Goal: Complete application form

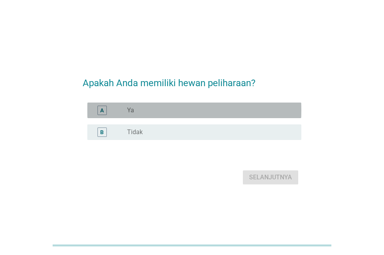
click at [168, 111] on div "radio_button_unchecked Ya" at bounding box center [208, 110] width 162 height 8
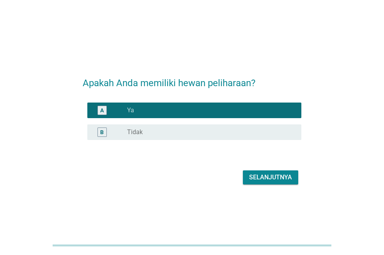
click at [267, 173] on div "Selanjutnya" at bounding box center [270, 177] width 43 height 9
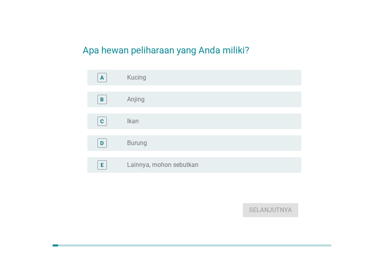
click at [141, 86] on div "A radio_button_unchecked Kucing" at bounding box center [192, 78] width 219 height 22
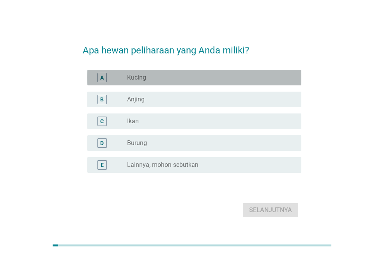
click at [137, 79] on label "Kucing" at bounding box center [136, 78] width 19 height 8
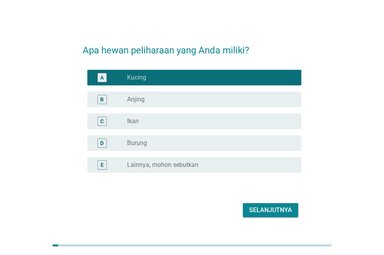
click at [271, 209] on div "Selanjutnya" at bounding box center [270, 209] width 43 height 9
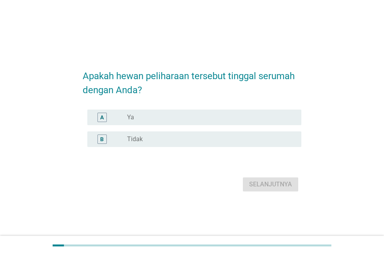
click at [146, 114] on div "radio_button_unchecked Ya" at bounding box center [208, 117] width 162 height 8
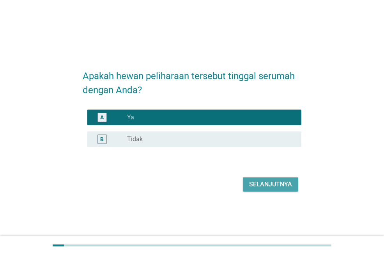
click at [266, 186] on div "Selanjutnya" at bounding box center [270, 184] width 43 height 9
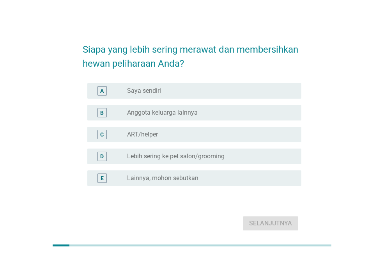
click at [154, 91] on label "Saya sendiri" at bounding box center [144, 91] width 34 height 8
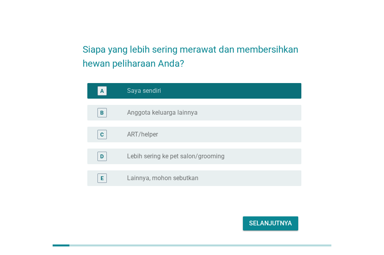
click at [275, 222] on div "Selanjutnya" at bounding box center [270, 223] width 43 height 9
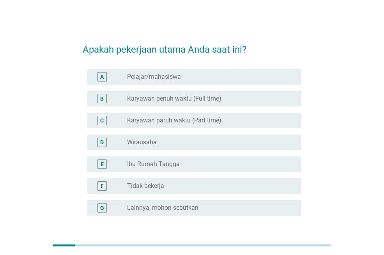
click at [194, 103] on div "B radio_button_unchecked Karyawan penuh waktu (Full time)" at bounding box center [194, 99] width 214 height 16
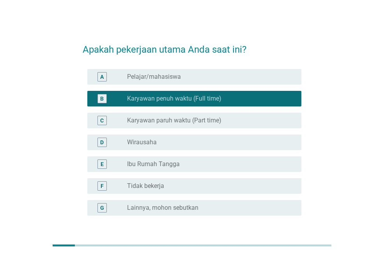
scroll to position [61, 0]
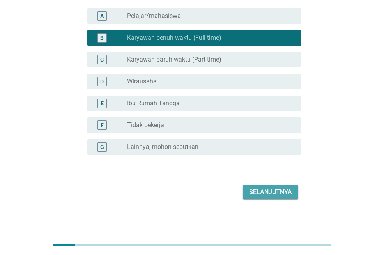
click at [270, 194] on div "Selanjutnya" at bounding box center [270, 192] width 43 height 9
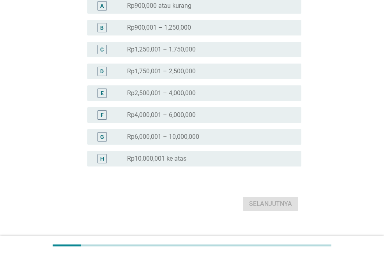
scroll to position [97, 0]
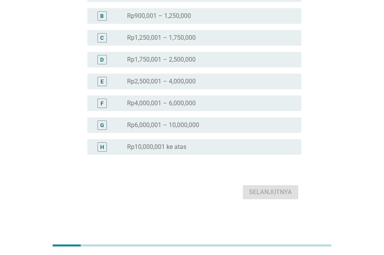
click at [174, 99] on div "radio_button_unchecked Rp4,000,001 – 6,000,000" at bounding box center [211, 103] width 168 height 9
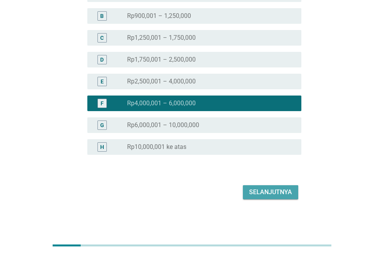
click at [265, 192] on div "Selanjutnya" at bounding box center [270, 192] width 43 height 9
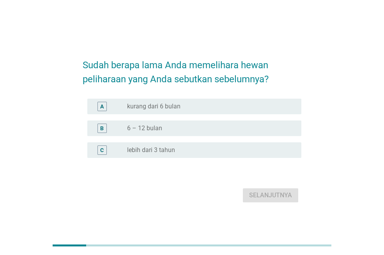
click at [155, 147] on label "lebih dari 3 tahun" at bounding box center [151, 150] width 48 height 8
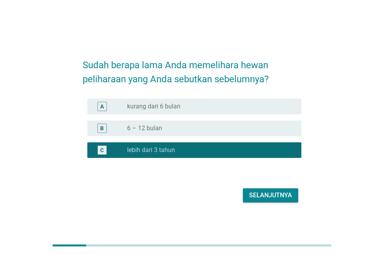
click at [181, 130] on div "radio_button_unchecked 6 – 12 bulan" at bounding box center [208, 128] width 162 height 8
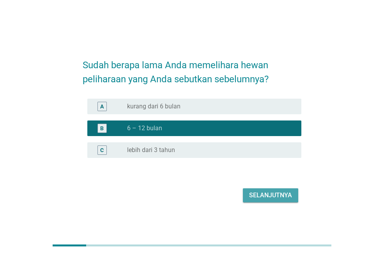
click at [253, 188] on button "Selanjutnya" at bounding box center [270, 195] width 55 height 14
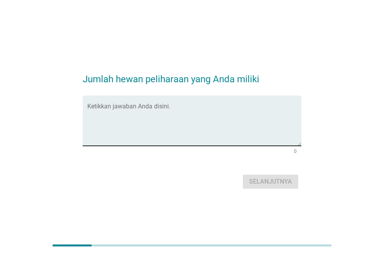
click at [160, 142] on textarea "Ketikkan jawaban Anda disini." at bounding box center [194, 125] width 214 height 41
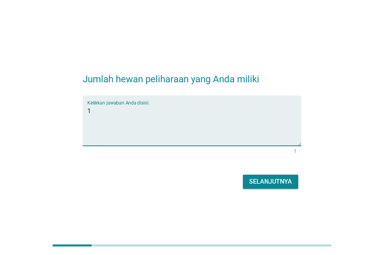
type textarea "1"
click at [257, 182] on div "Selanjutnya" at bounding box center [270, 181] width 43 height 9
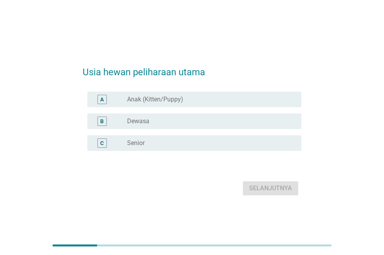
click at [169, 102] on label "Anak (Kitten/Puppy)" at bounding box center [155, 100] width 56 height 8
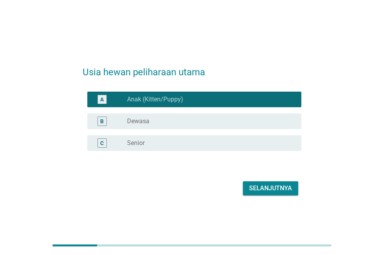
click at [264, 183] on button "Selanjutnya" at bounding box center [270, 188] width 55 height 14
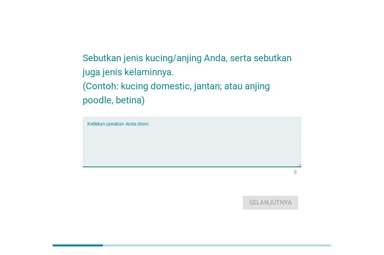
click at [216, 152] on textarea "Ketikkan jawaban Anda disini." at bounding box center [194, 146] width 214 height 41
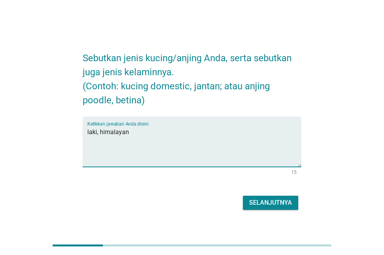
type textarea "laki, himalayan"
click at [263, 198] on div "Selanjutnya" at bounding box center [270, 202] width 43 height 9
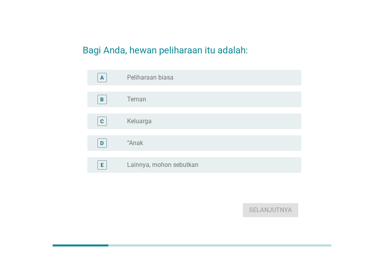
click at [169, 97] on div "radio_button_unchecked Teman" at bounding box center [208, 100] width 162 height 8
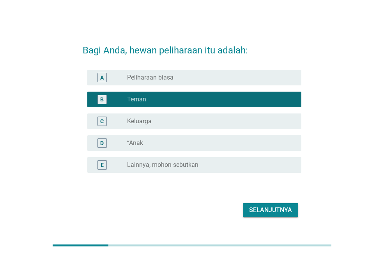
click at [261, 213] on div "Selanjutnya" at bounding box center [270, 209] width 43 height 9
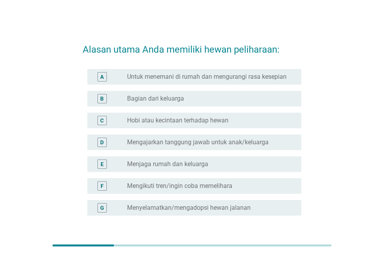
click at [191, 117] on label "Hobi atau kecintaan terhadap hewan" at bounding box center [177, 121] width 101 height 8
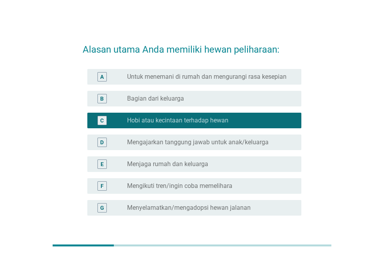
scroll to position [61, 0]
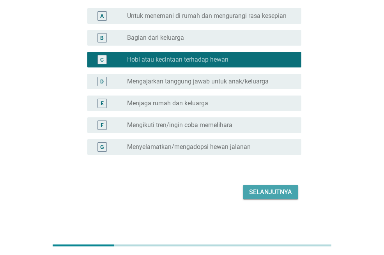
click at [273, 188] on div "Selanjutnya" at bounding box center [270, 192] width 43 height 9
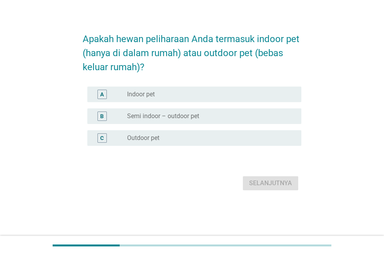
scroll to position [0, 0]
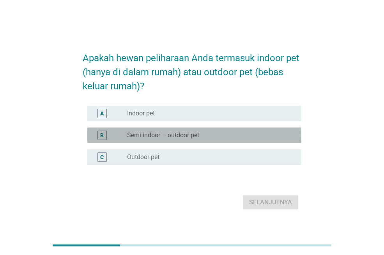
click at [189, 135] on label "Semi indoor – outdoor pet" at bounding box center [163, 135] width 72 height 8
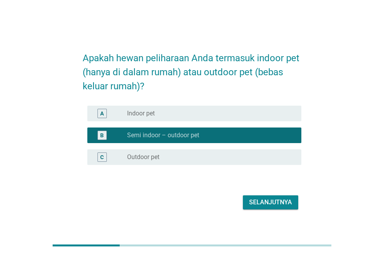
click at [284, 201] on div "Selanjutnya" at bounding box center [270, 202] width 43 height 9
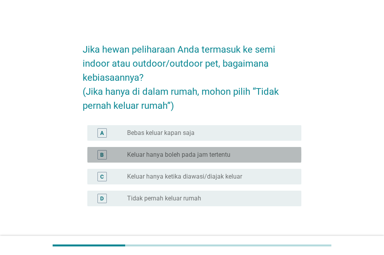
click at [214, 154] on label "Keluar hanya boleh pada jam tertentu" at bounding box center [178, 155] width 103 height 8
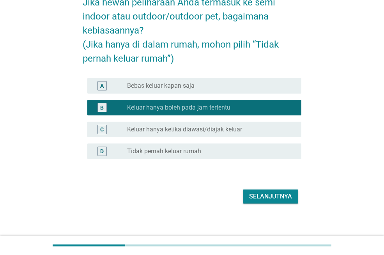
scroll to position [51, 0]
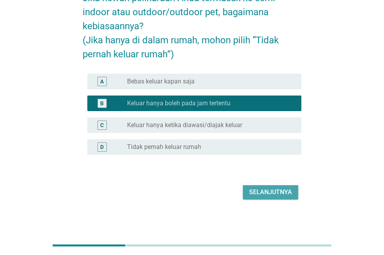
click at [266, 186] on button "Selanjutnya" at bounding box center [270, 192] width 55 height 14
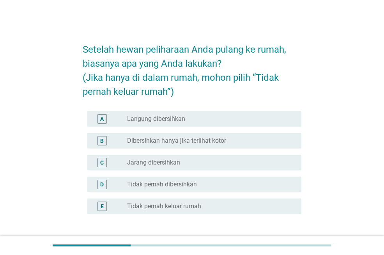
scroll to position [16, 0]
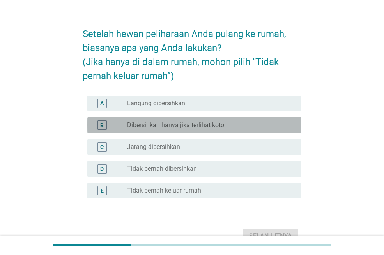
click at [196, 127] on label "Dibersihkan hanya jika terlihat kotor" at bounding box center [176, 125] width 99 height 8
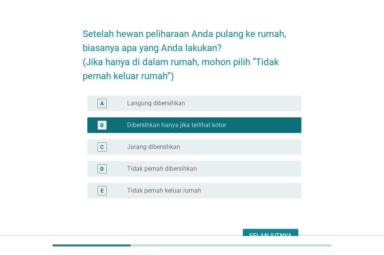
click at [260, 232] on div "Selanjutnya" at bounding box center [270, 235] width 43 height 9
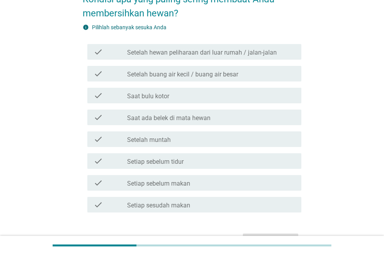
scroll to position [78, 0]
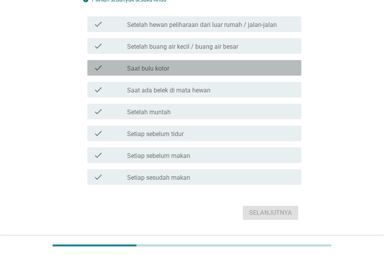
click at [182, 66] on div "check_box_outline_blank Saat bulu kotor" at bounding box center [211, 67] width 168 height 9
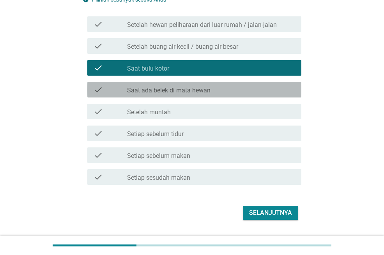
click at [180, 88] on label "Saat ada belek di mata hewan" at bounding box center [168, 91] width 83 height 8
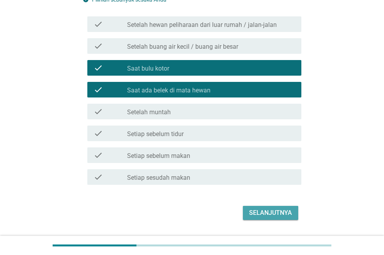
click at [266, 209] on div "Selanjutnya" at bounding box center [270, 212] width 43 height 9
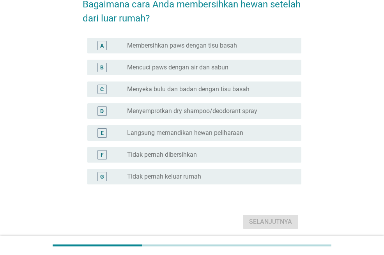
scroll to position [47, 0]
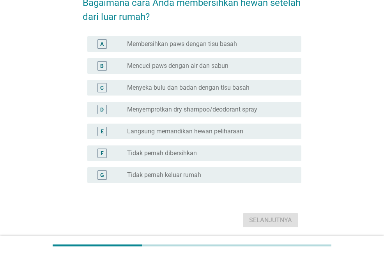
click at [210, 67] on label "Mencuci paws dengan air dan sabun" at bounding box center [177, 66] width 101 height 8
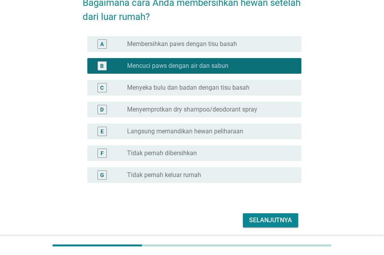
click at [209, 88] on label "Menyeka bulu dan badan dengan tisu basah" at bounding box center [188, 88] width 122 height 8
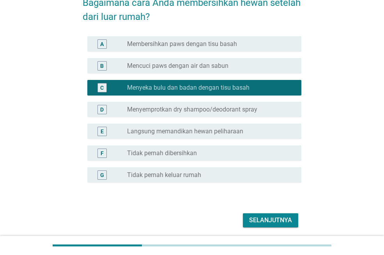
click at [222, 74] on div "B radio_button_unchecked Mencuci paws dengan air dan sabun" at bounding box center [192, 66] width 219 height 22
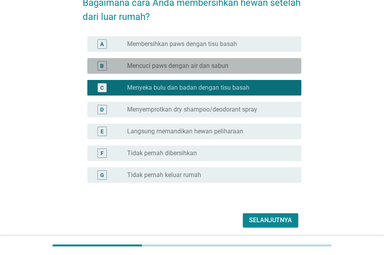
click at [217, 68] on label "Mencuci paws dengan air dan sabun" at bounding box center [177, 66] width 101 height 8
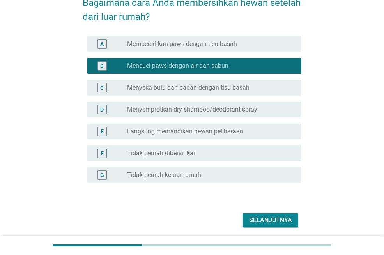
click at [216, 50] on div "A radio_button_unchecked Membersihkan paws dengan tisu basah" at bounding box center [194, 44] width 214 height 16
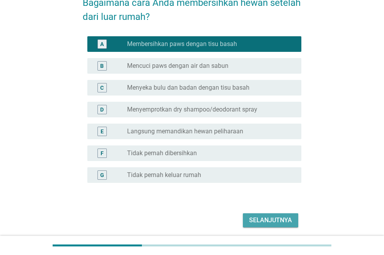
click at [274, 221] on div "Selanjutnya" at bounding box center [270, 220] width 43 height 9
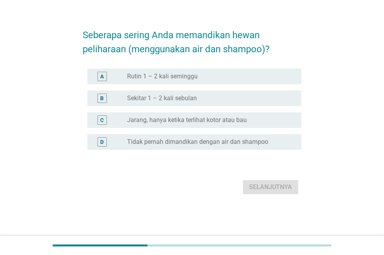
scroll to position [0, 0]
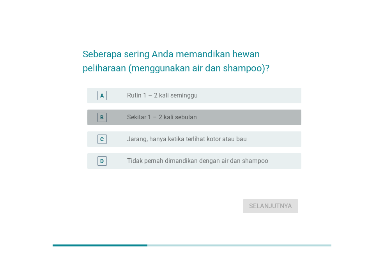
click at [196, 116] on label "Sekitar 1 – 2 kali sebulan" at bounding box center [162, 117] width 70 height 8
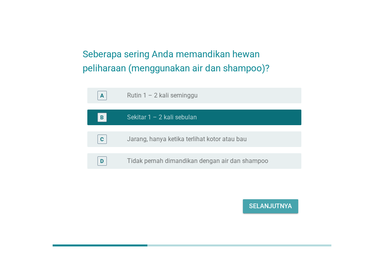
click at [273, 202] on div "Selanjutnya" at bounding box center [270, 206] width 43 height 9
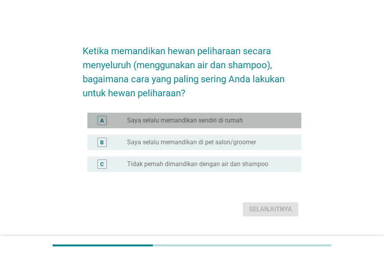
click at [237, 125] on div "radio_button_unchecked Saya selalu memandikan sendiri di rumah" at bounding box center [211, 120] width 168 height 9
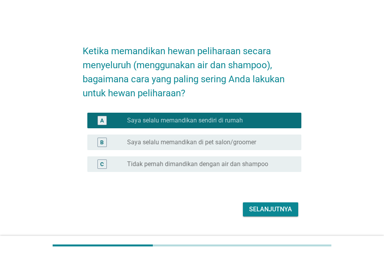
click at [262, 202] on div "Selanjutnya" at bounding box center [192, 209] width 219 height 19
click at [261, 202] on button "Selanjutnya" at bounding box center [270, 209] width 55 height 14
click at [261, 202] on div "Selanjutnya" at bounding box center [192, 209] width 219 height 19
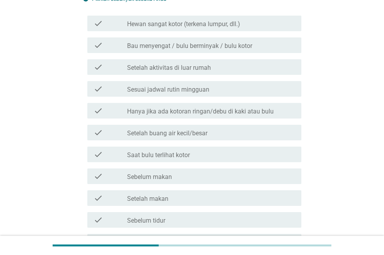
scroll to position [125, 0]
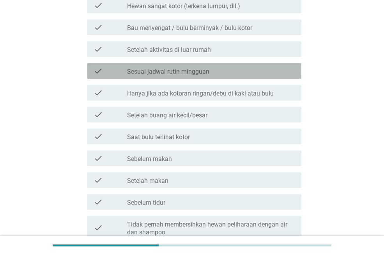
click at [201, 73] on label "Sesuai jadwal rutin mingguan" at bounding box center [168, 72] width 82 height 8
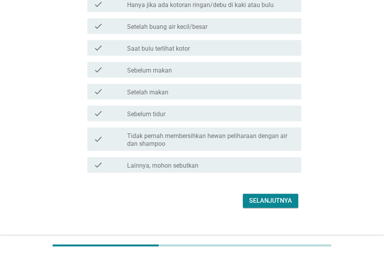
scroll to position [222, 0]
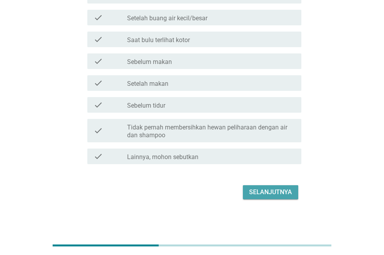
click at [264, 188] on div "Selanjutnya" at bounding box center [270, 192] width 43 height 9
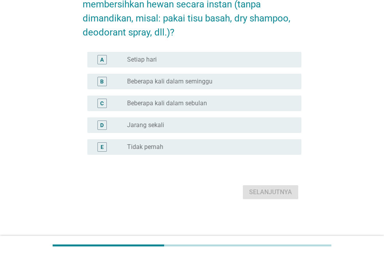
scroll to position [0, 0]
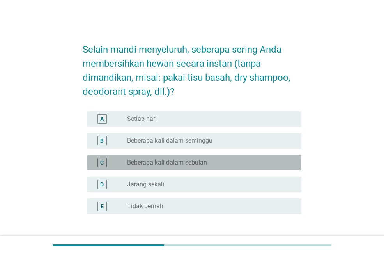
click at [171, 167] on div "radio_button_unchecked Beberapa kali dalam sebulan" at bounding box center [211, 162] width 168 height 9
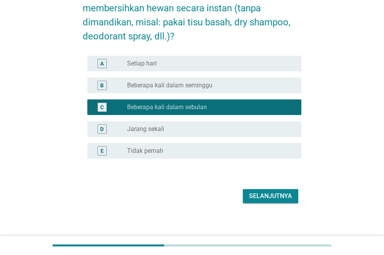
scroll to position [59, 0]
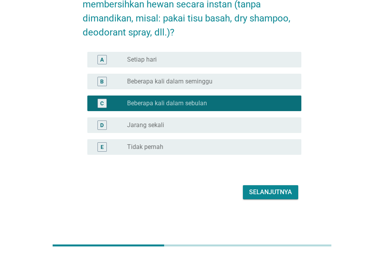
click at [258, 195] on div "Selanjutnya" at bounding box center [270, 192] width 43 height 9
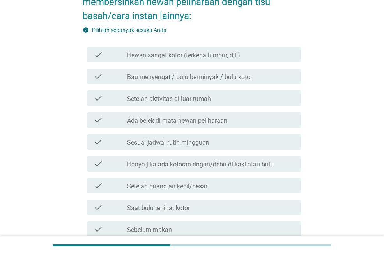
scroll to position [62, 0]
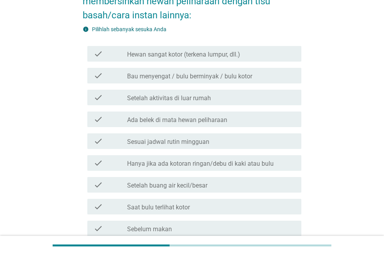
click at [208, 98] on label "Setelah aktivitas di luar rumah" at bounding box center [169, 98] width 84 height 8
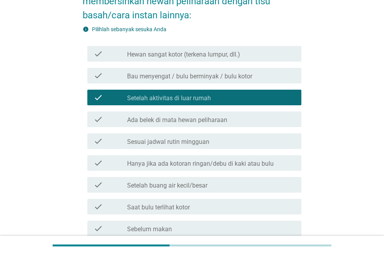
click at [204, 73] on label "Bau menyengat / bulu berminyak / bulu kotor" at bounding box center [189, 77] width 125 height 8
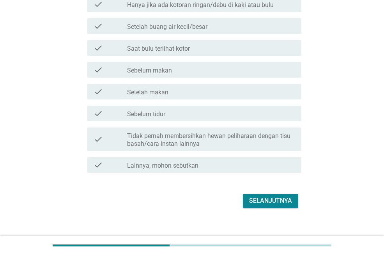
scroll to position [230, 0]
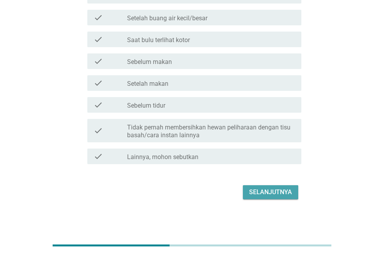
click at [269, 189] on div "Selanjutnya" at bounding box center [270, 192] width 43 height 9
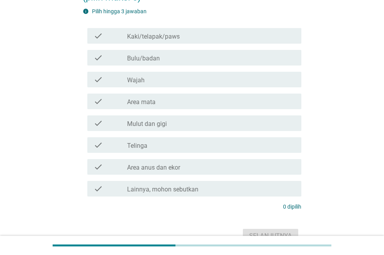
scroll to position [94, 0]
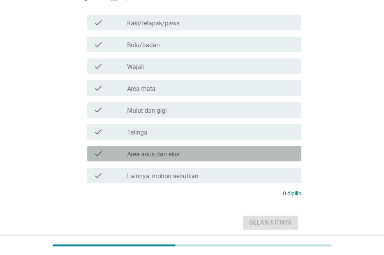
click at [160, 159] on div "check check_box_outline_blank Area anus dan ekor" at bounding box center [194, 154] width 214 height 16
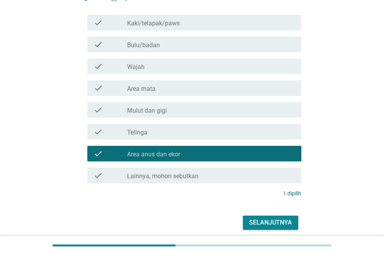
click at [175, 52] on div "check check_box_outline_blank Bulu/badan" at bounding box center [194, 45] width 214 height 16
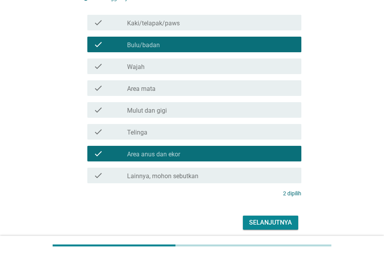
click at [179, 29] on div "check check_box_outline_blank Kaki/telapak/paws" at bounding box center [194, 23] width 214 height 16
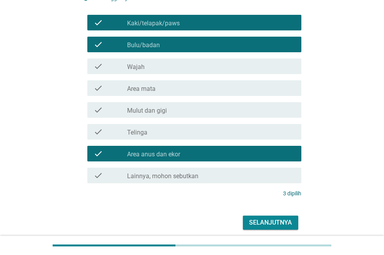
click at [262, 230] on button "Selanjutnya" at bounding box center [270, 223] width 55 height 14
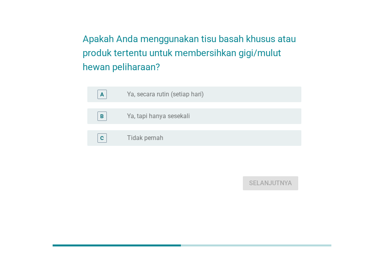
scroll to position [0, 0]
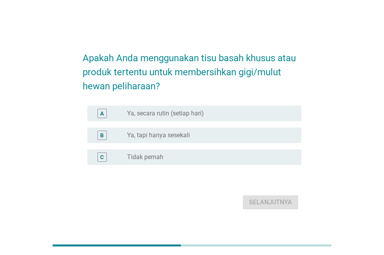
click at [204, 134] on div "radio_button_unchecked Ya, tapi hanya sesekali" at bounding box center [208, 135] width 162 height 8
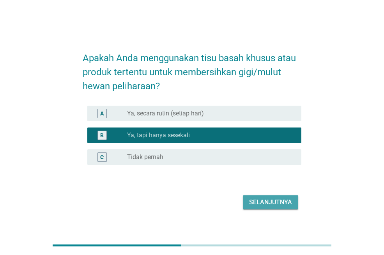
click at [275, 200] on div "Selanjutnya" at bounding box center [270, 202] width 43 height 9
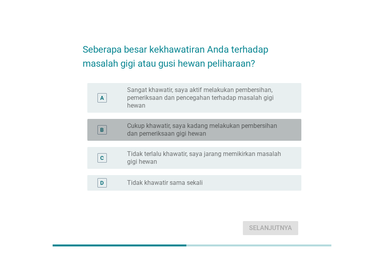
click at [214, 127] on label "Cukup khawatir, saya kadang melakukan pembersihan dan pemeriksaan gigi hewan" at bounding box center [208, 130] width 162 height 16
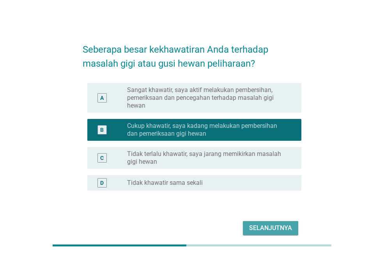
click at [274, 223] on div "Selanjutnya" at bounding box center [270, 227] width 43 height 9
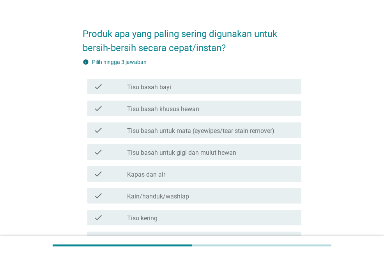
scroll to position [62, 0]
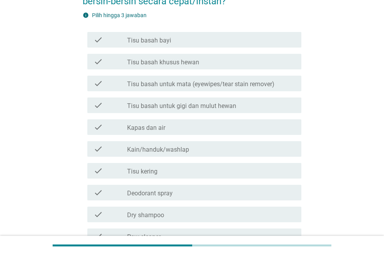
click at [181, 68] on div "check check_box_outline_blank Tisu basah khusus hewan" at bounding box center [194, 62] width 214 height 16
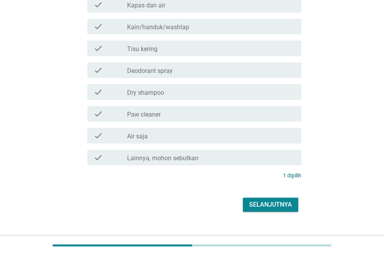
scroll to position [197, 0]
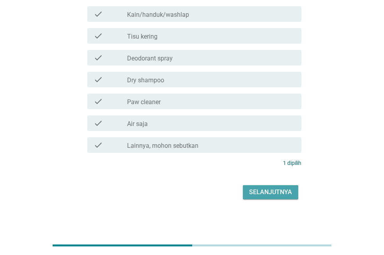
click at [256, 186] on button "Selanjutnya" at bounding box center [270, 192] width 55 height 14
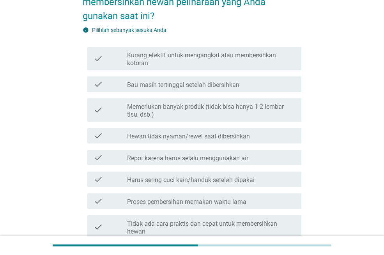
scroll to position [47, 0]
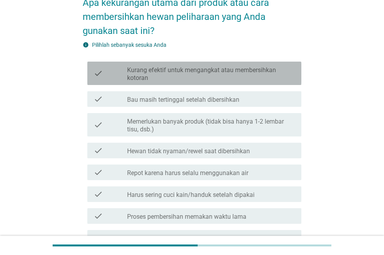
click at [209, 77] on label "Kurang efektif untuk mengangkat atau membersihkan kotoran" at bounding box center [211, 74] width 168 height 16
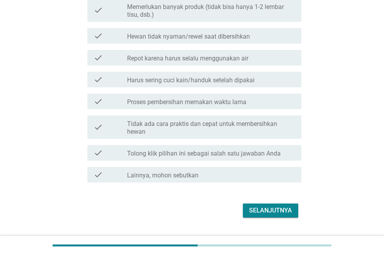
scroll to position [180, 0]
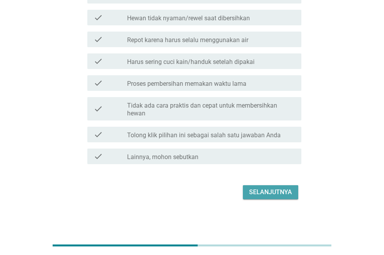
click at [261, 193] on div "Selanjutnya" at bounding box center [270, 192] width 43 height 9
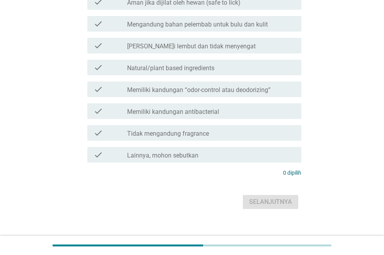
scroll to position [0, 0]
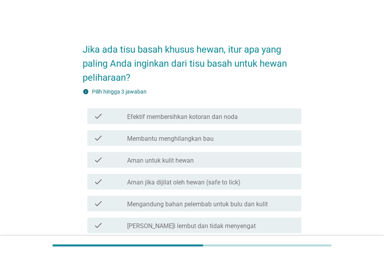
click at [337, 114] on div "Jika ada tisu basah khusus hewan, itur apa yang paling Anda inginkan dari tisu …" at bounding box center [192, 212] width 347 height 369
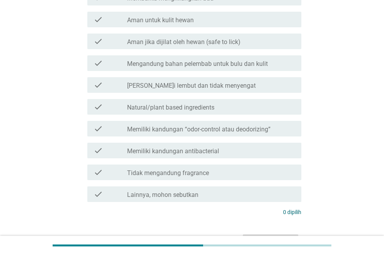
scroll to position [156, 0]
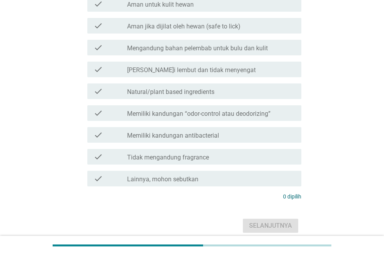
click at [214, 31] on div "check check_box_outline_blank Aman jika dijilat oleh hewan (safe to lick)" at bounding box center [194, 26] width 214 height 16
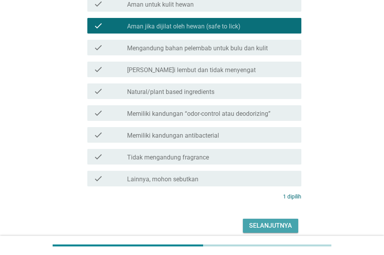
click at [266, 221] on div "Selanjutnya" at bounding box center [270, 225] width 43 height 9
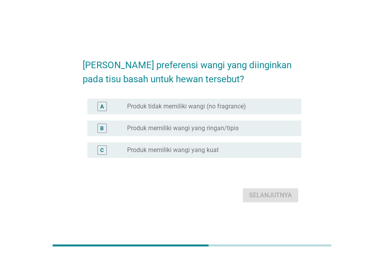
click at [186, 131] on label "Produk memiliki wangi yang ringan/tipis" at bounding box center [182, 128] width 111 height 8
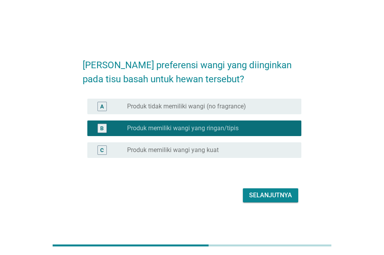
click at [257, 193] on div "Selanjutnya" at bounding box center [270, 195] width 43 height 9
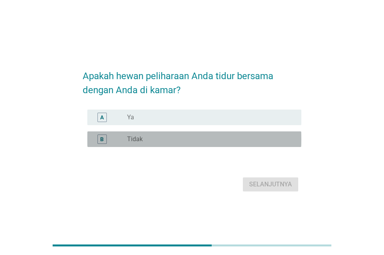
click at [174, 135] on div "radio_button_unchecked Tidak" at bounding box center [208, 139] width 162 height 8
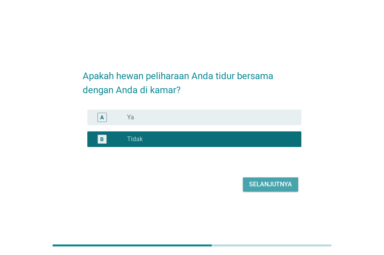
click at [269, 185] on div "Selanjutnya" at bounding box center [270, 184] width 43 height 9
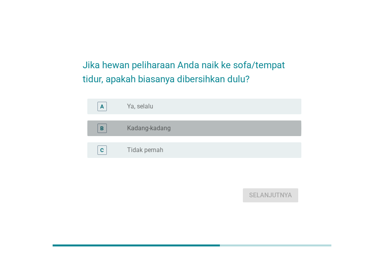
click at [192, 126] on div "radio_button_unchecked Kadang-kadang" at bounding box center [208, 128] width 162 height 8
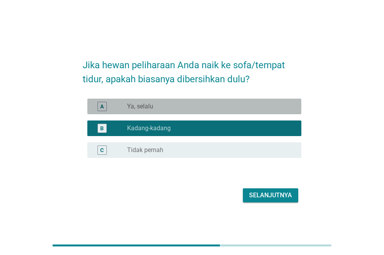
click at [198, 108] on div "radio_button_unchecked Ya, selalu" at bounding box center [208, 107] width 162 height 8
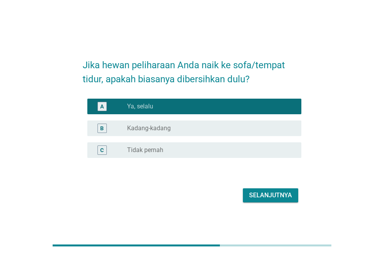
click at [278, 194] on div "Selanjutnya" at bounding box center [270, 195] width 43 height 9
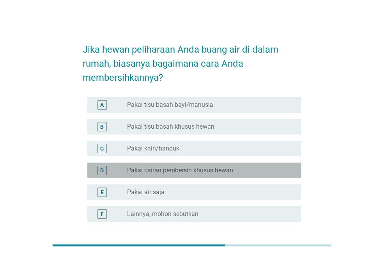
click at [192, 169] on label "Pakai cairan pembersih khusus hewan" at bounding box center [180, 170] width 106 height 8
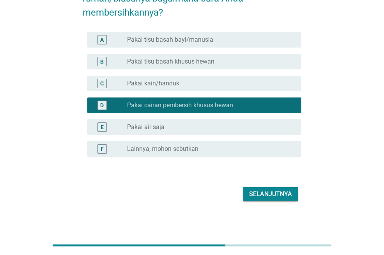
scroll to position [67, 0]
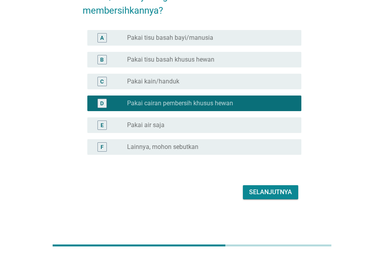
click at [259, 188] on div "Selanjutnya" at bounding box center [270, 192] width 43 height 9
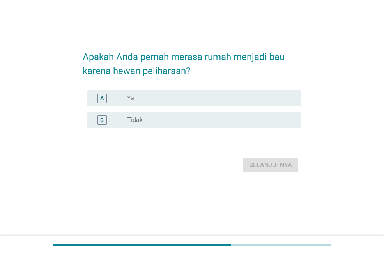
scroll to position [0, 0]
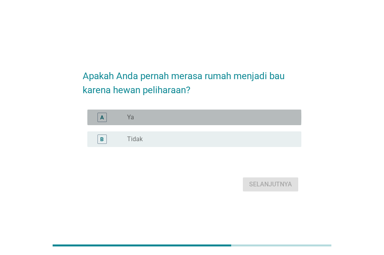
click at [158, 121] on div "radio_button_unchecked Ya" at bounding box center [208, 117] width 162 height 8
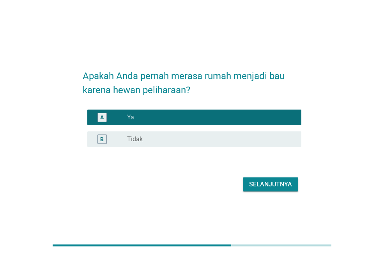
click at [267, 181] on div "Selanjutnya" at bounding box center [270, 184] width 43 height 9
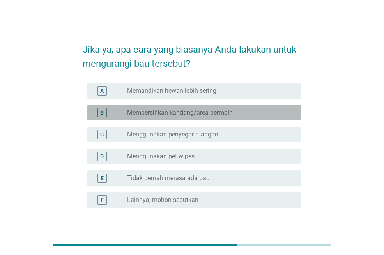
click at [177, 118] on div "B radio_button_unchecked Membersihkan kandang/area bermain" at bounding box center [194, 113] width 214 height 16
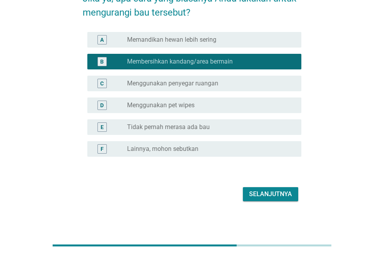
scroll to position [53, 0]
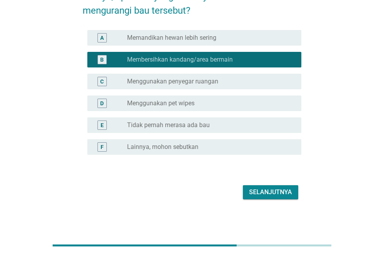
click at [266, 192] on div "Selanjutnya" at bounding box center [270, 192] width 43 height 9
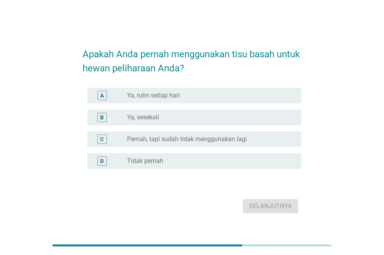
click at [192, 121] on div "radio_button_unchecked Ya, sesekali" at bounding box center [208, 117] width 162 height 8
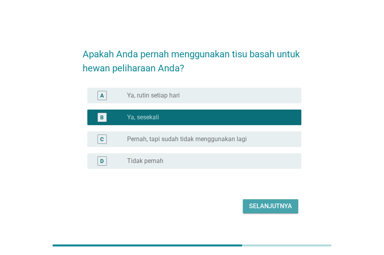
click at [269, 204] on div "Selanjutnya" at bounding box center [270, 206] width 43 height 9
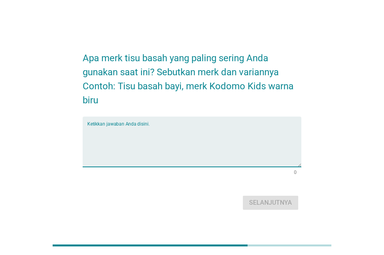
click at [190, 154] on textarea "Ketikkan jawaban Anda disini." at bounding box center [194, 146] width 214 height 41
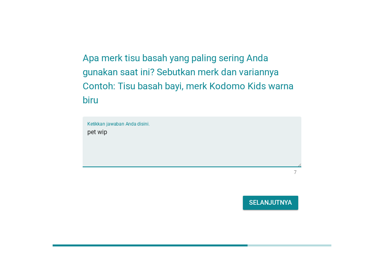
type textarea "pet wip"
click at [267, 196] on button "Selanjutnya" at bounding box center [270, 203] width 55 height 14
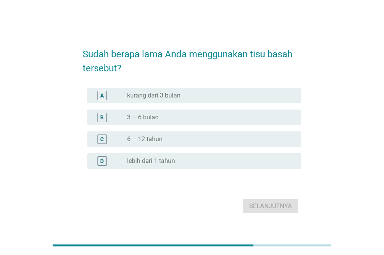
click at [178, 156] on div "D radio_button_unchecked lebih dari 1 tahun" at bounding box center [194, 161] width 214 height 16
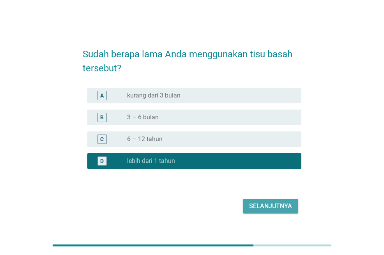
click at [265, 202] on div "Selanjutnya" at bounding box center [270, 206] width 43 height 9
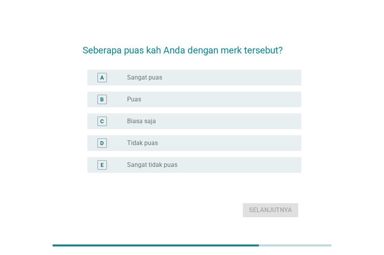
click at [160, 101] on div "radio_button_unchecked Puas" at bounding box center [208, 100] width 162 height 8
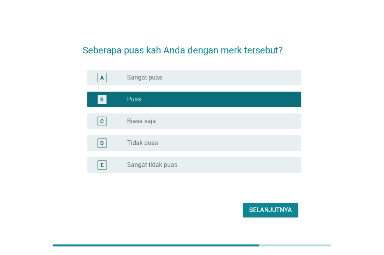
click at [274, 207] on div "Selanjutnya" at bounding box center [270, 209] width 43 height 9
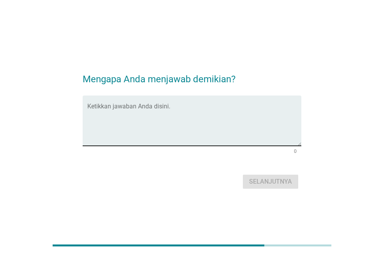
click at [209, 136] on textarea "Ketikkan jawaban Anda disini." at bounding box center [194, 125] width 214 height 41
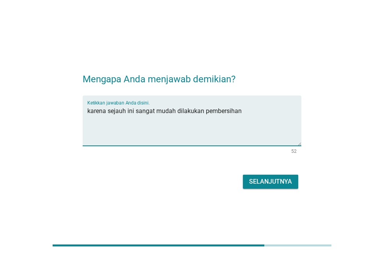
type textarea "karena sejauh ini sangat mudah dilakukan pembersihan"
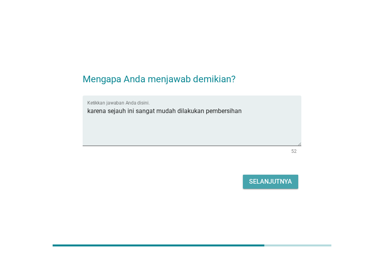
click at [266, 182] on div "Selanjutnya" at bounding box center [270, 181] width 43 height 9
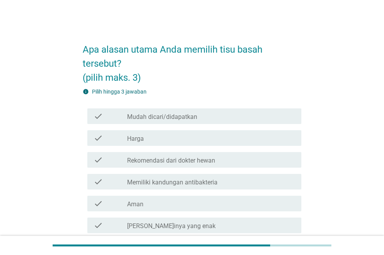
click at [339, 127] on div "Apa alasan utama Anda memilih tisu basah tersebut? (pilih maks. 3) info Pilih h…" at bounding box center [192, 190] width 347 height 325
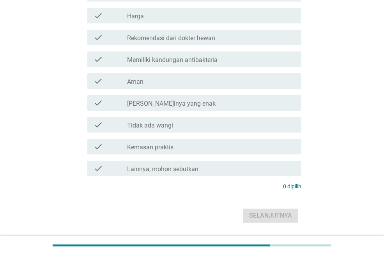
scroll to position [146, 0]
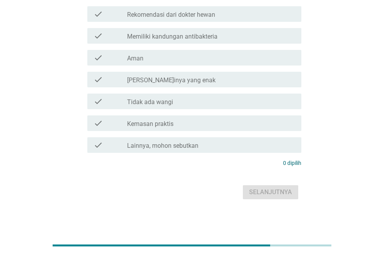
click at [171, 37] on label "Memiliki kandungan antibakteria" at bounding box center [172, 37] width 90 height 8
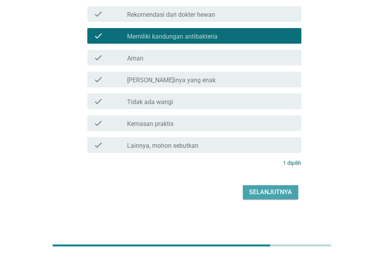
click at [271, 189] on div "Selanjutnya" at bounding box center [270, 192] width 43 height 9
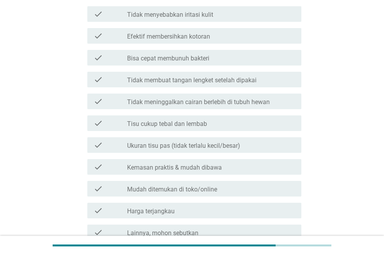
scroll to position [0, 0]
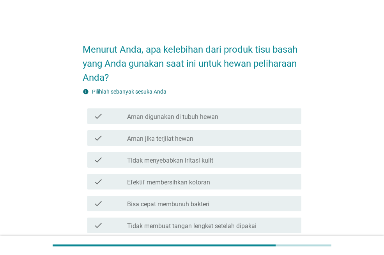
click at [335, 118] on div "Menurut Anda, apa kelebihan dari produk tisu basah yang Anda gunakan saat ini u…" at bounding box center [192, 228] width 347 height 401
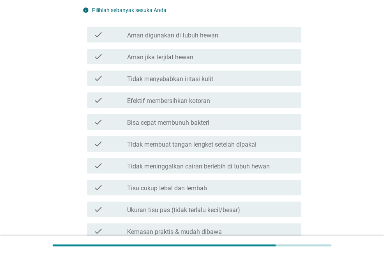
scroll to position [94, 0]
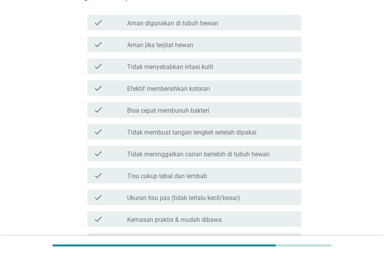
click at [174, 85] on label "Efektif membersihkan kotoran" at bounding box center [168, 89] width 83 height 8
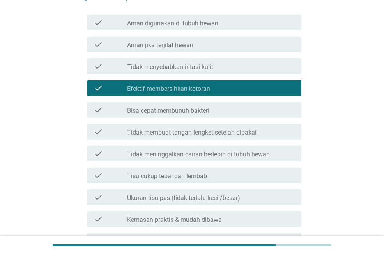
scroll to position [222, 0]
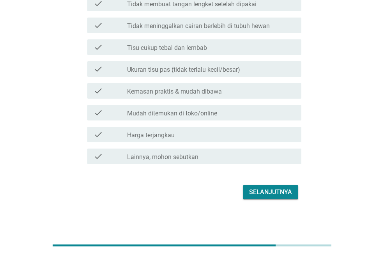
click at [261, 190] on div "Selanjutnya" at bounding box center [270, 192] width 43 height 9
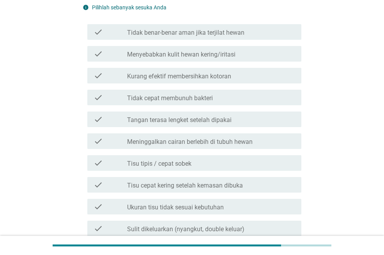
scroll to position [125, 0]
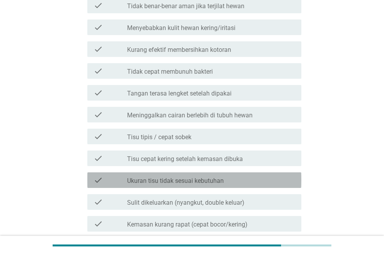
click at [200, 179] on label "Ukuran tisu tidak sesuai kebutuhan" at bounding box center [175, 181] width 97 height 8
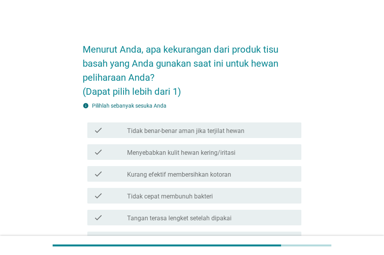
scroll to position [223, 0]
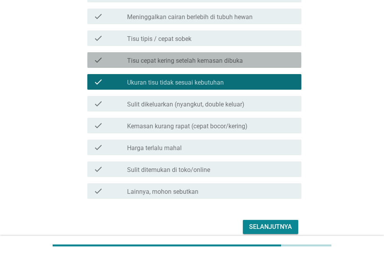
click at [178, 58] on label "Tisu cepat kering setelah kemasan dibuka" at bounding box center [185, 61] width 116 height 8
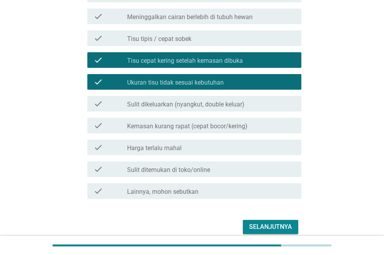
click at [185, 77] on div "check_box Ukuran tisu tidak sesuai kebutuhan" at bounding box center [211, 81] width 168 height 9
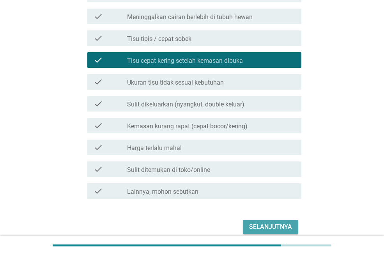
click at [281, 230] on div "Selanjutnya" at bounding box center [270, 226] width 43 height 9
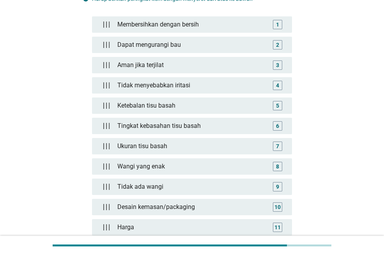
scroll to position [94, 0]
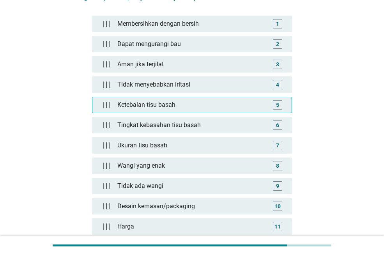
click at [143, 101] on div "Ketebalan tisu basah" at bounding box center [192, 105] width 156 height 16
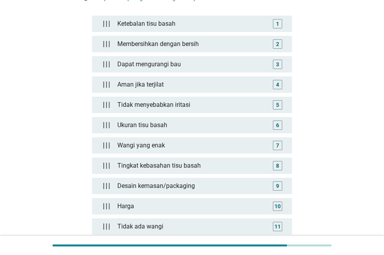
scroll to position [198, 0]
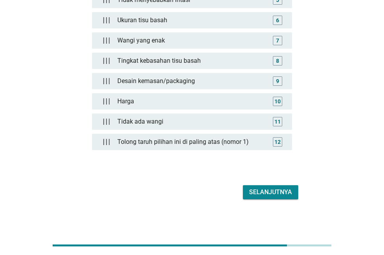
click at [278, 189] on div "Selanjutnya" at bounding box center [270, 192] width 43 height 9
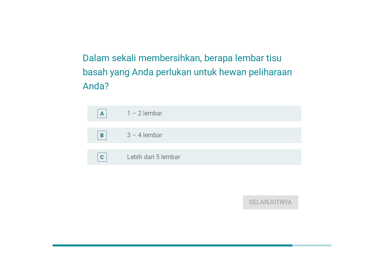
click at [160, 119] on div "A radio_button_unchecked 1 – 2 lembar" at bounding box center [194, 114] width 214 height 16
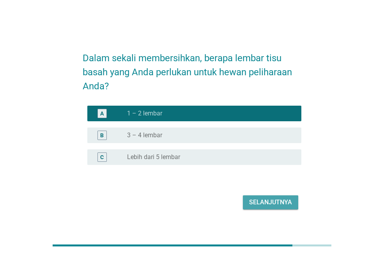
click at [269, 199] on div "Selanjutnya" at bounding box center [270, 202] width 43 height 9
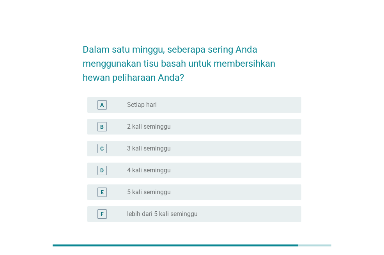
click at [158, 130] on label "2 kali seminggu" at bounding box center [149, 127] width 44 height 8
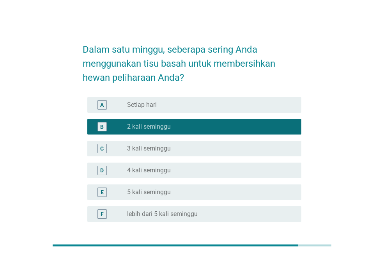
click at [158, 130] on label "2 kali seminggu" at bounding box center [149, 127] width 44 height 8
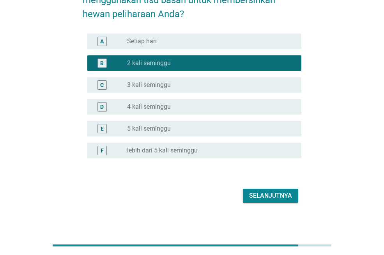
scroll to position [67, 0]
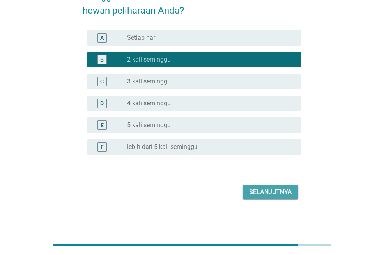
click at [265, 188] on div "Selanjutnya" at bounding box center [270, 192] width 43 height 9
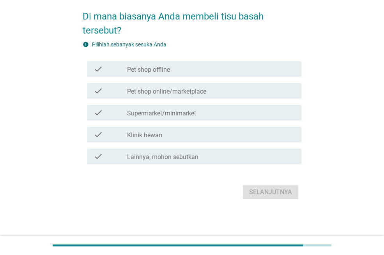
scroll to position [0, 0]
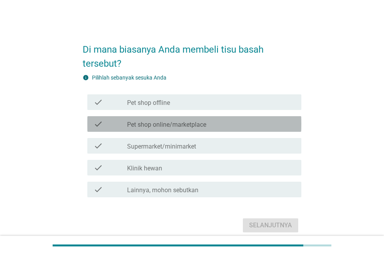
click at [185, 121] on label "Pet shop online/marketplace" at bounding box center [166, 125] width 79 height 8
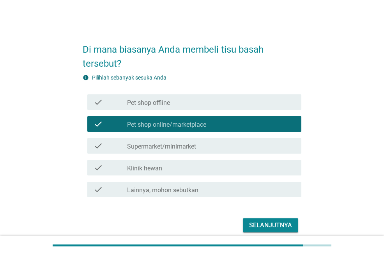
click at [271, 218] on button "Selanjutnya" at bounding box center [270, 225] width 55 height 14
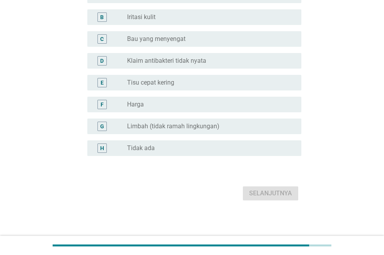
scroll to position [97, 0]
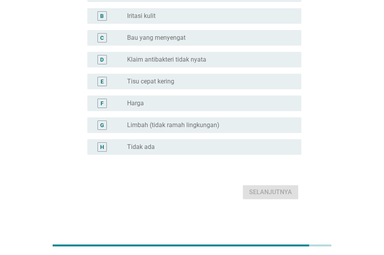
click at [170, 85] on label "Tisu cepat kering" at bounding box center [150, 82] width 47 height 8
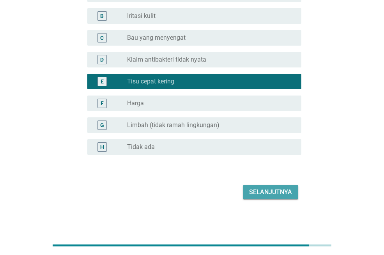
click at [271, 192] on div "Selanjutnya" at bounding box center [270, 192] width 43 height 9
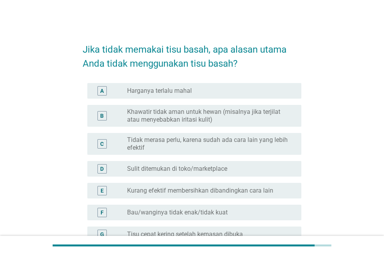
click at [264, 118] on label "Khawatir tidak aman untuk hewan (misalnya jika terjilat atau menyebabkan iritas…" at bounding box center [208, 116] width 162 height 16
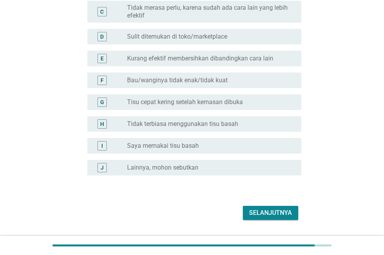
scroll to position [153, 0]
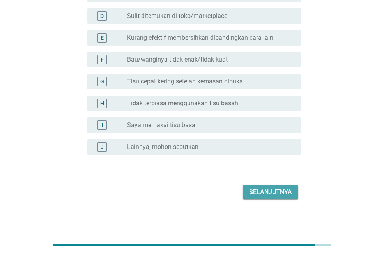
click at [267, 190] on div "Selanjutnya" at bounding box center [270, 192] width 43 height 9
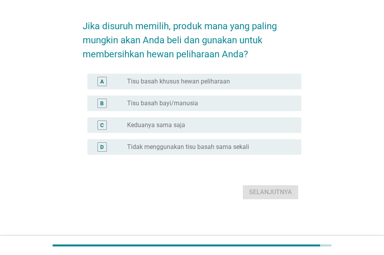
scroll to position [0, 0]
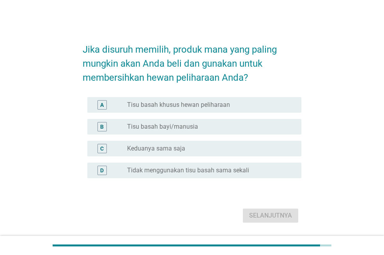
click at [199, 166] on div "radio_button_unchecked Tidak menggunakan tisu basah sama sekali" at bounding box center [211, 170] width 168 height 9
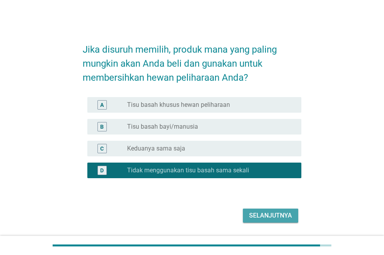
click at [268, 212] on div "Selanjutnya" at bounding box center [270, 215] width 43 height 9
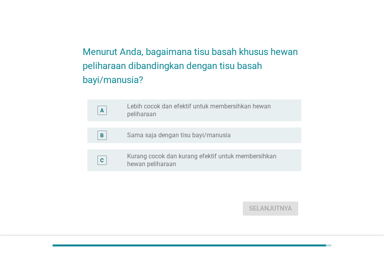
click at [227, 113] on label "Lebih cocok dan efektif untuk membersihkan hewan peliharaan" at bounding box center [208, 111] width 162 height 16
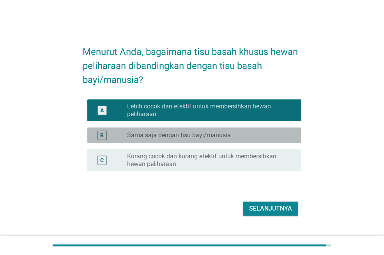
click at [249, 136] on div "radio_button_unchecked Sama saja dengan tisu bayi/manusia" at bounding box center [208, 135] width 162 height 8
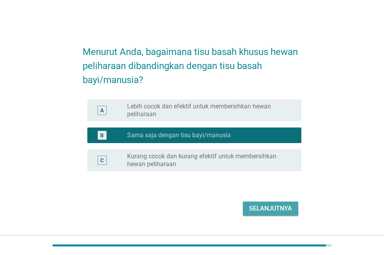
click at [270, 209] on div "Selanjutnya" at bounding box center [270, 208] width 43 height 9
